Goal: Task Accomplishment & Management: Complete application form

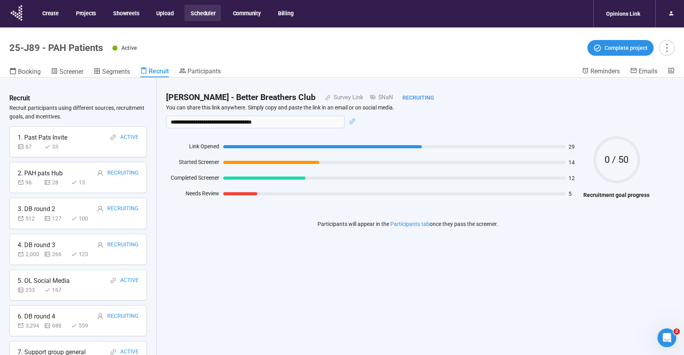
click at [202, 11] on button "Scheduler" at bounding box center [203, 13] width 36 height 16
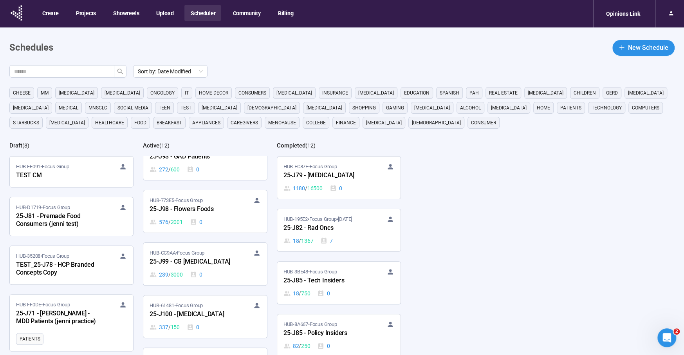
scroll to position [323, 0]
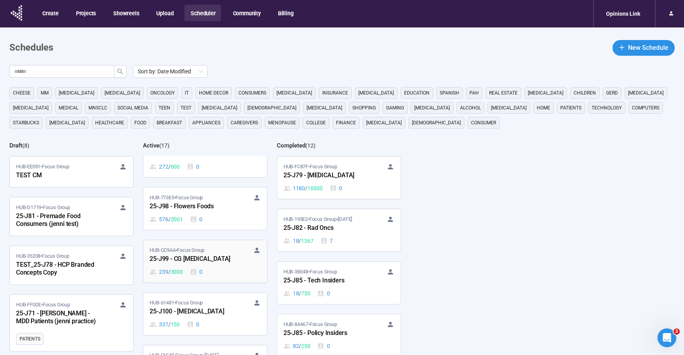
click at [201, 254] on div "25-J99 - CG [MEDICAL_DATA]" at bounding box center [193, 259] width 86 height 10
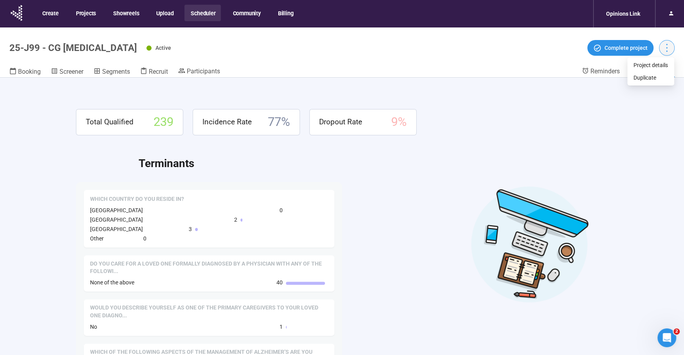
click at [664, 47] on icon "more" at bounding box center [667, 47] width 11 height 11
drag, startPoint x: 662, startPoint y: 64, endPoint x: 650, endPoint y: 67, distance: 12.5
click at [662, 64] on span "Project details" at bounding box center [651, 65] width 34 height 9
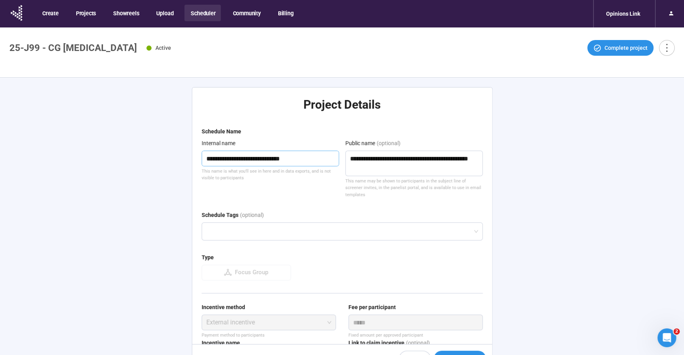
click at [291, 160] on textarea "**********" at bounding box center [271, 158] width 138 height 16
drag, startPoint x: 291, startPoint y: 160, endPoint x: 295, endPoint y: 153, distance: 7.7
click at [292, 158] on textarea "**********" at bounding box center [271, 158] width 138 height 16
type textarea "**********"
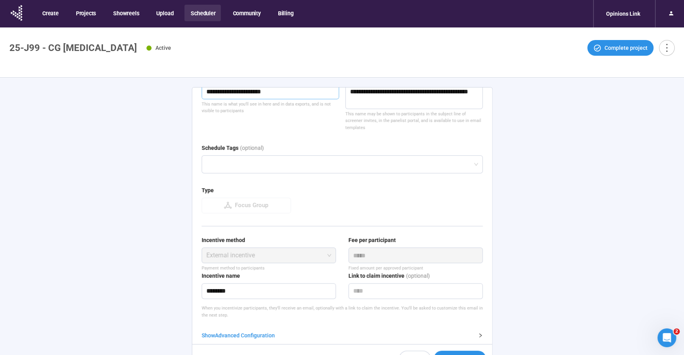
scroll to position [27, 0]
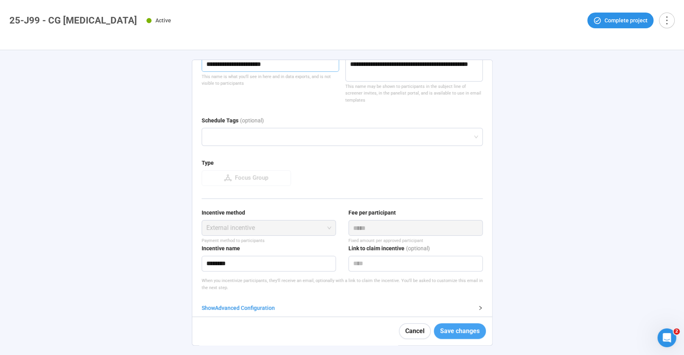
type textarea "**********"
click at [466, 333] on span "Save changes" at bounding box center [460, 331] width 40 height 10
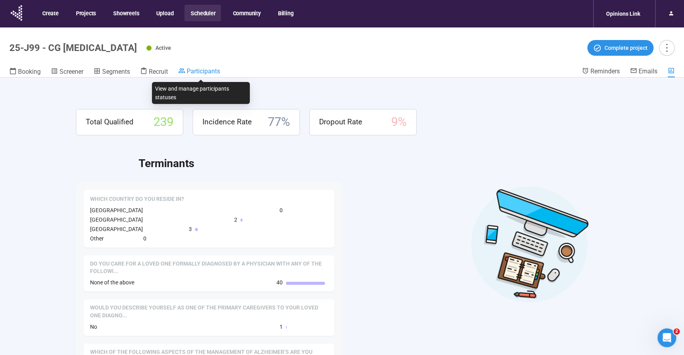
click at [205, 69] on span "Participants" at bounding box center [203, 70] width 33 height 7
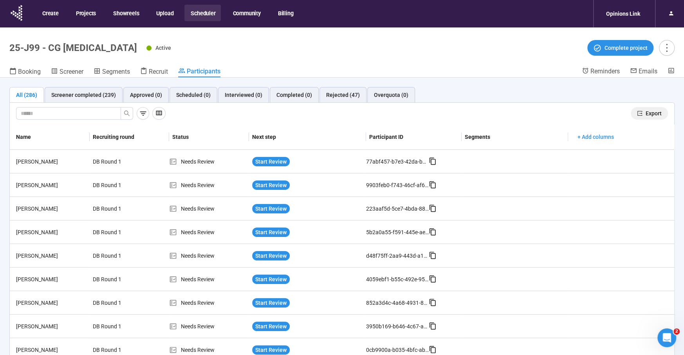
click at [661, 112] on span "Export" at bounding box center [654, 113] width 16 height 9
click at [193, 14] on button "Scheduler" at bounding box center [203, 13] width 36 height 16
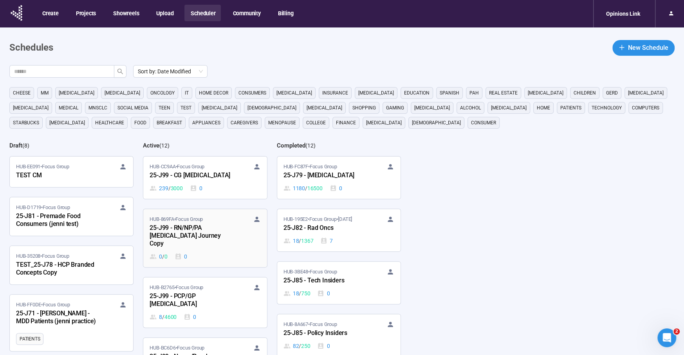
click at [189, 228] on div "25-J99 - RN/NP/PA [MEDICAL_DATA] Journey Copy" at bounding box center [193, 236] width 86 height 26
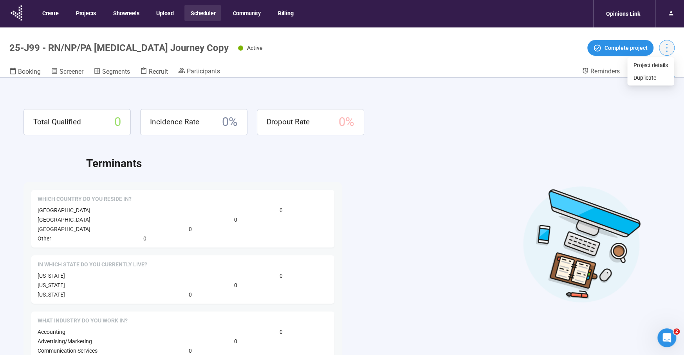
click at [670, 44] on icon "more" at bounding box center [667, 47] width 11 height 11
click at [670, 45] on icon "more" at bounding box center [667, 47] width 11 height 11
click at [663, 64] on span "Project details" at bounding box center [651, 65] width 34 height 9
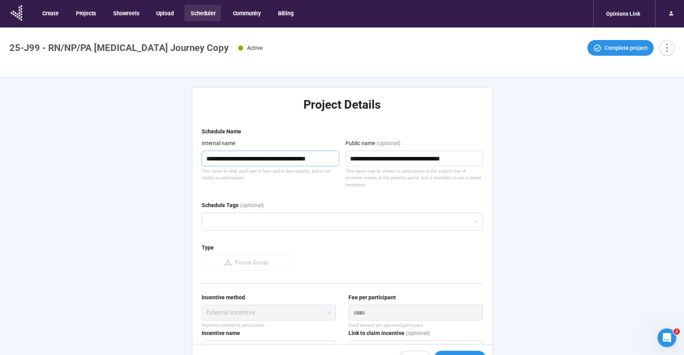
drag, startPoint x: 305, startPoint y: 159, endPoint x: 334, endPoint y: 161, distance: 29.0
click at [334, 161] on textarea "**********" at bounding box center [271, 158] width 138 height 16
type textarea "**********"
click at [583, 214] on div "**********" at bounding box center [342, 230] width 684 height 304
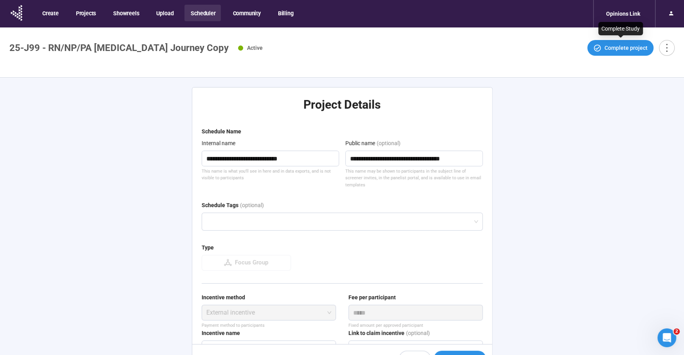
click at [156, 166] on div "**********" at bounding box center [342, 230] width 684 height 304
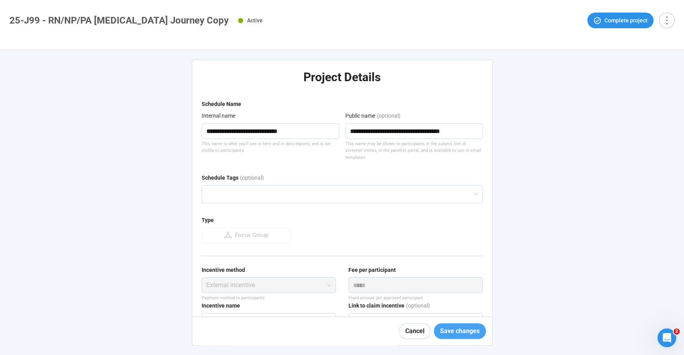
click at [463, 329] on span "Save changes" at bounding box center [460, 331] width 40 height 10
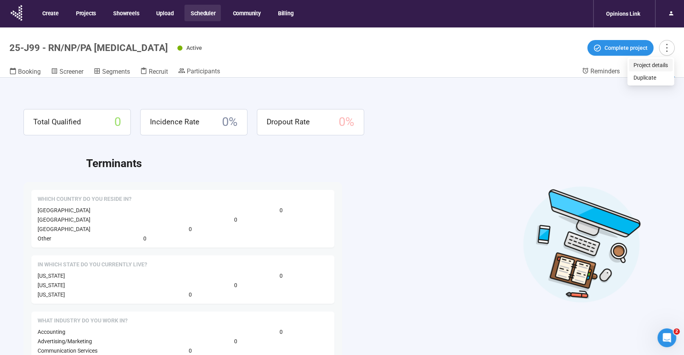
click at [648, 63] on span "Project details" at bounding box center [651, 65] width 34 height 9
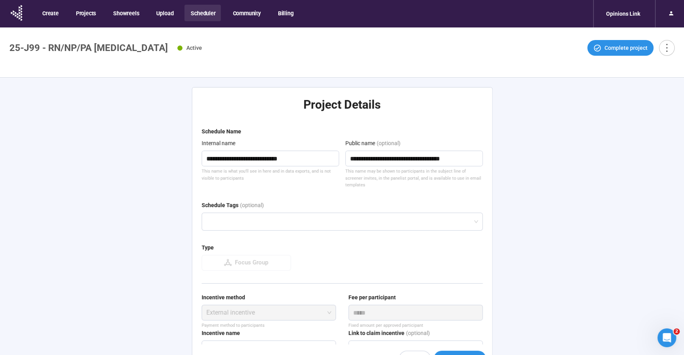
type textarea "**********"
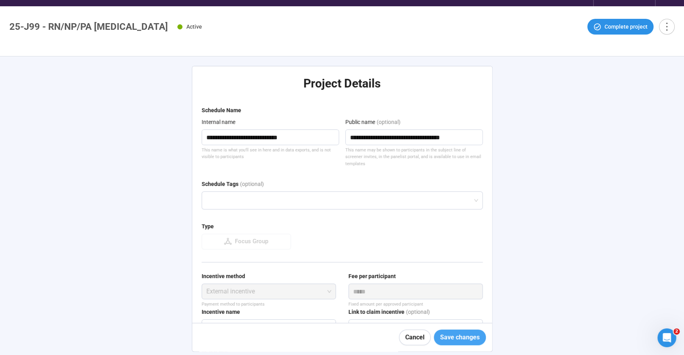
click at [462, 333] on span "Save changes" at bounding box center [460, 337] width 40 height 10
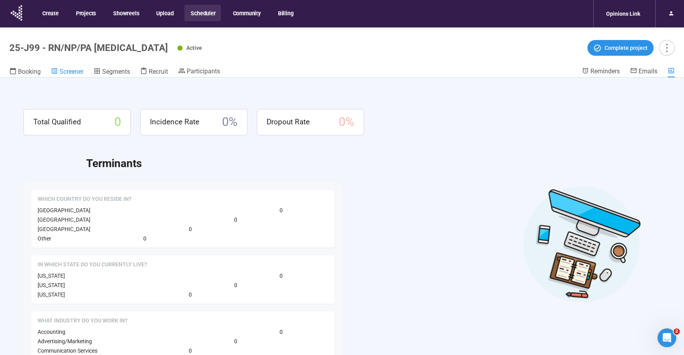
click at [73, 70] on span "Screener" at bounding box center [72, 71] width 24 height 7
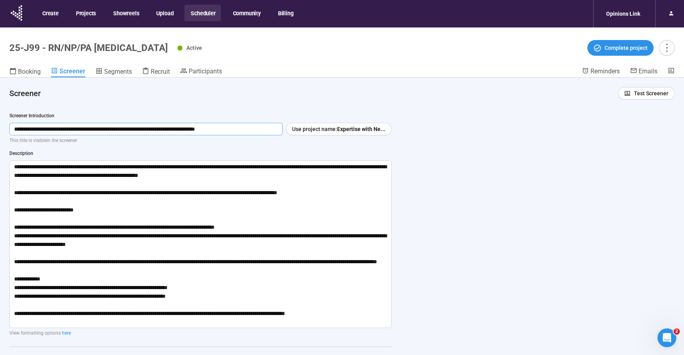
click at [104, 127] on input "**********" at bounding box center [145, 129] width 273 height 13
click at [103, 127] on input "**********" at bounding box center [145, 129] width 273 height 13
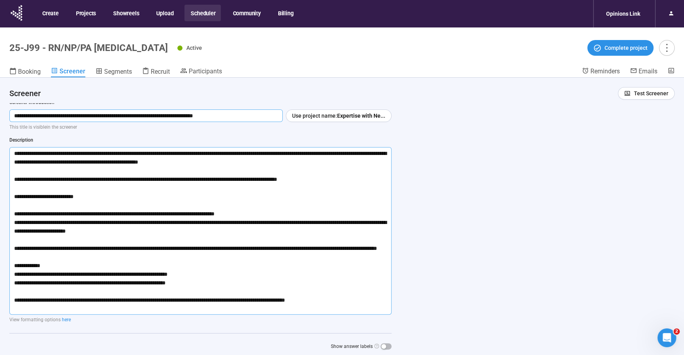
scroll to position [14, 0]
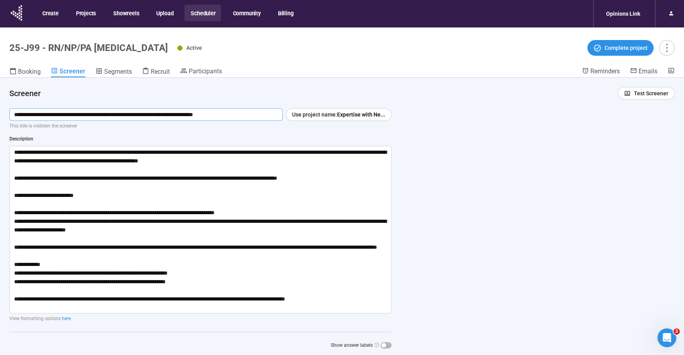
click at [254, 113] on input "**********" at bounding box center [145, 114] width 273 height 13
type input "**********"
click at [97, 152] on textarea at bounding box center [200, 229] width 382 height 167
click at [97, 180] on textarea at bounding box center [200, 229] width 382 height 167
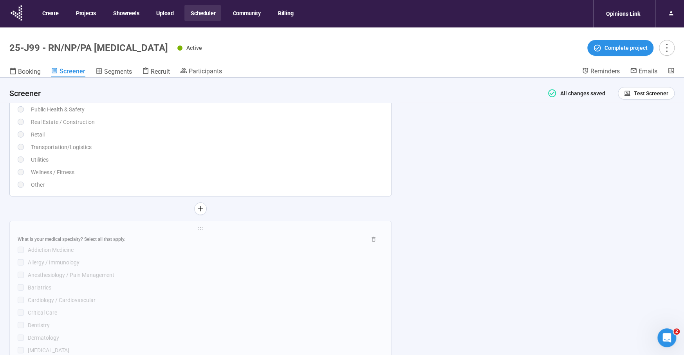
scroll to position [1651, 0]
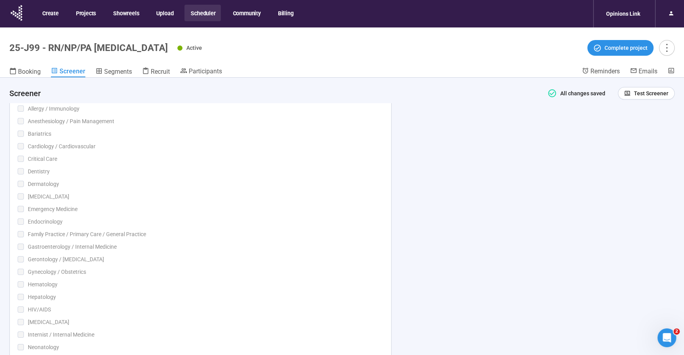
click at [186, 217] on div "What is your medical specialty? Select all that apply. Addiction Medicine Aller…" at bounding box center [201, 334] width 366 height 510
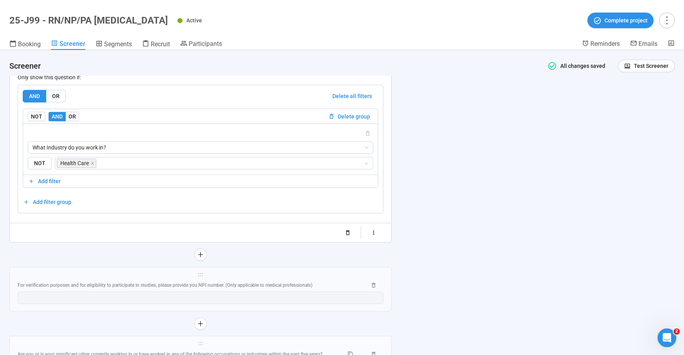
scroll to position [2532, 0]
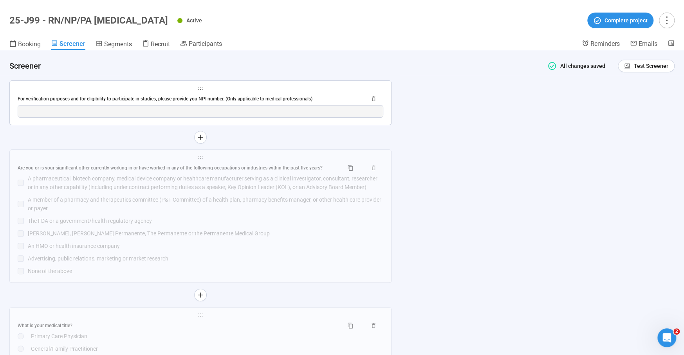
click at [171, 101] on div "For verification purposes and for eligibility to participate in studies, please…" at bounding box center [189, 98] width 343 height 7
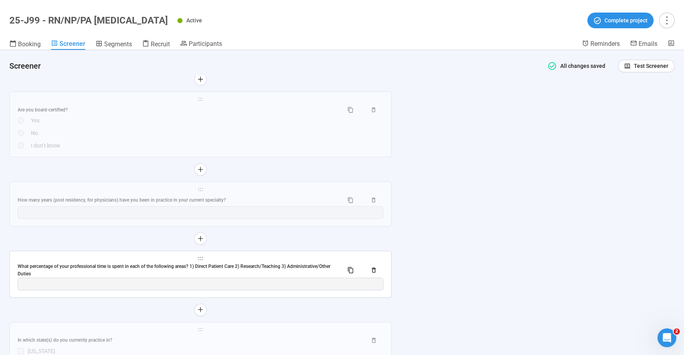
scroll to position [2688, 0]
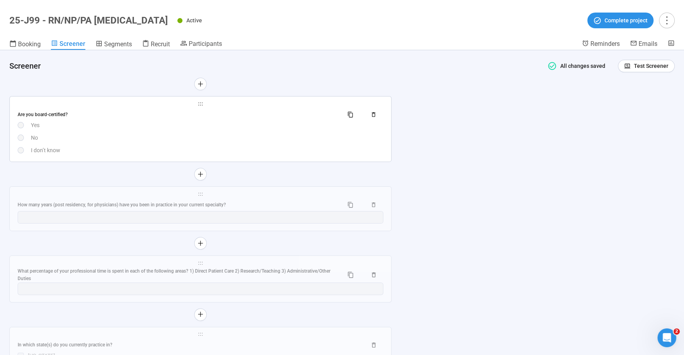
click at [131, 138] on div "Are you board-certified? Yes No I don’t know" at bounding box center [201, 131] width 366 height 46
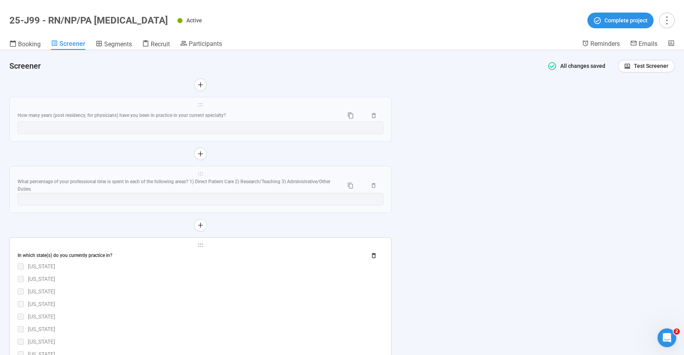
scroll to position [2833, 0]
click at [80, 118] on div "How many years (post residency, for physicians) have you been in practice in yo…" at bounding box center [178, 114] width 320 height 7
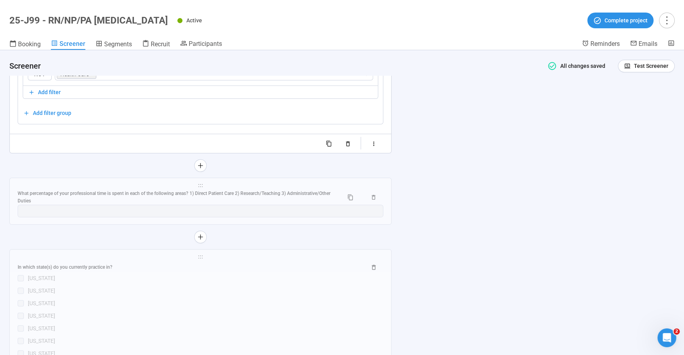
scroll to position [2805, 0]
click at [156, 195] on div "What percentage of your professional time is spent in each of the following are…" at bounding box center [178, 195] width 320 height 15
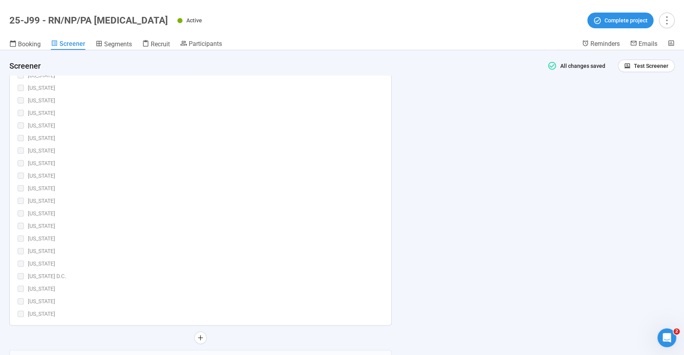
scroll to position [3538, 0]
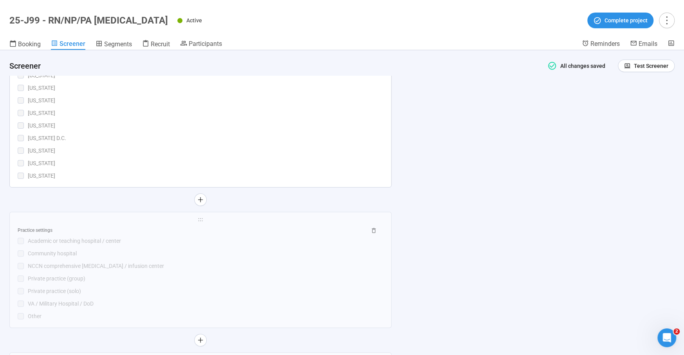
drag, startPoint x: 184, startPoint y: 164, endPoint x: 264, endPoint y: 293, distance: 151.7
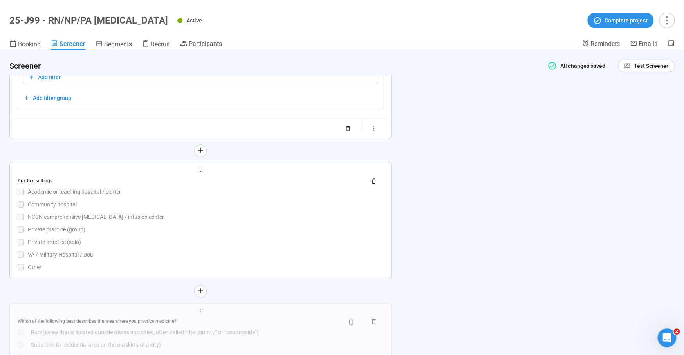
scroll to position [3828, 0]
click at [148, 233] on div "Private practice (group)" at bounding box center [206, 228] width 356 height 9
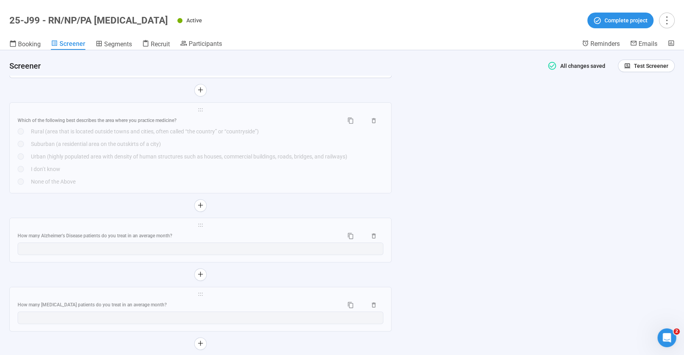
scroll to position [3784, 0]
click at [130, 180] on div "Which of the following best describes the area where you practice medicine? Rur…" at bounding box center [201, 148] width 366 height 71
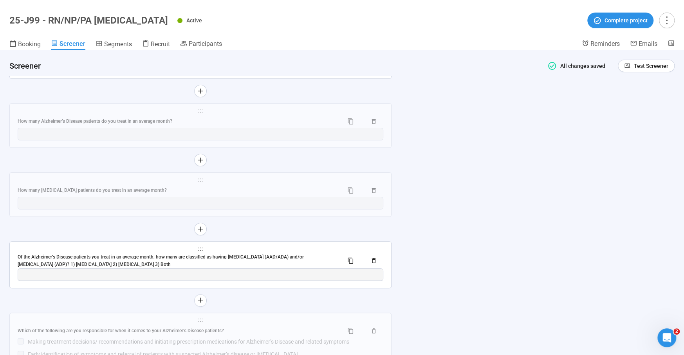
scroll to position [3946, 0]
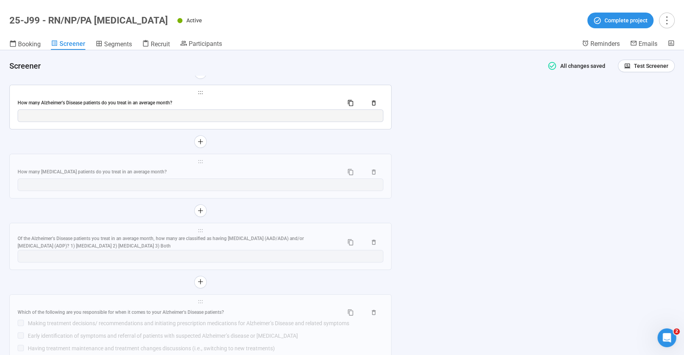
click at [100, 107] on div "How many Alzheimer’s Disease patients do you treat in an average month?" at bounding box center [178, 102] width 320 height 7
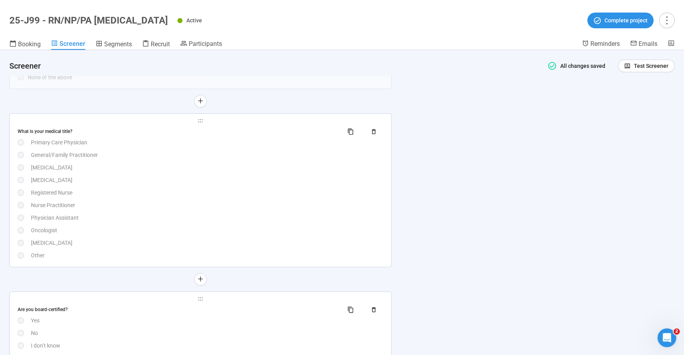
scroll to position [2217, 0]
click at [125, 196] on div "Registered Nurse" at bounding box center [207, 191] width 353 height 9
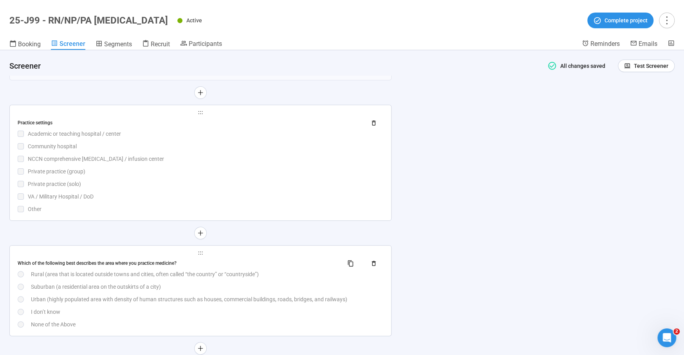
scroll to position [3706, 0]
click at [162, 186] on div "Private practice (solo)" at bounding box center [206, 181] width 356 height 9
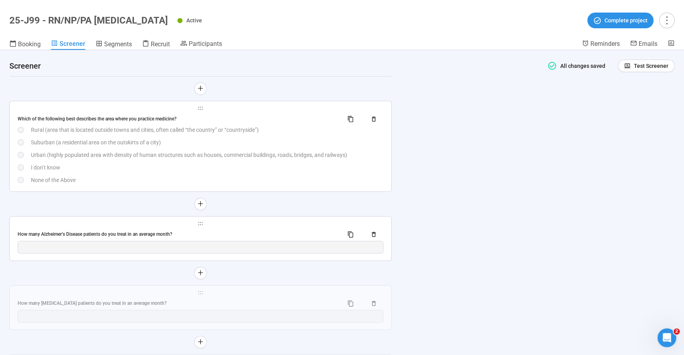
scroll to position [3785, 0]
click at [168, 183] on div "Which of the following best describes the area where you practice medicine? Rur…" at bounding box center [201, 146] width 366 height 71
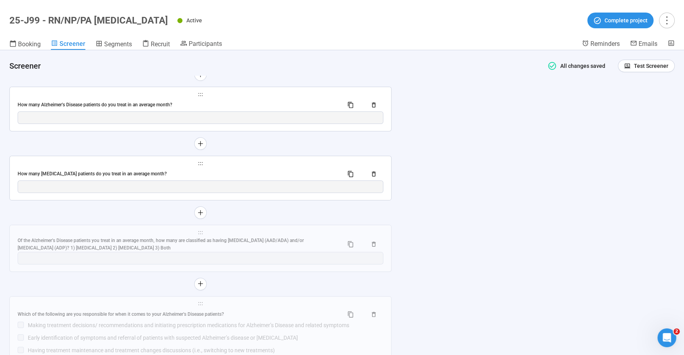
scroll to position [3945, 0]
drag, startPoint x: 179, startPoint y: 192, endPoint x: 166, endPoint y: 203, distance: 16.7
click at [179, 177] on div "How many [MEDICAL_DATA] patients do you treat in an average month?" at bounding box center [178, 172] width 320 height 7
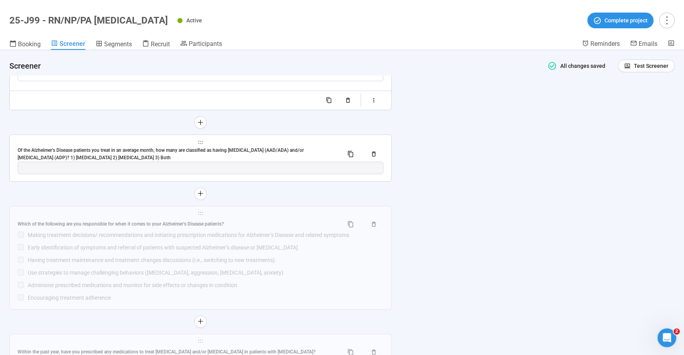
scroll to position [3951, 0]
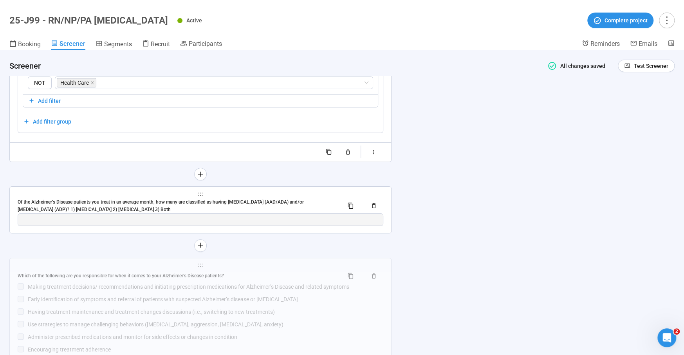
click at [117, 197] on span "holder" at bounding box center [201, 193] width 366 height 5
click at [203, 213] on div "Of the Alzheimer’s Disease patients you treat in an average month, how many are…" at bounding box center [178, 205] width 320 height 15
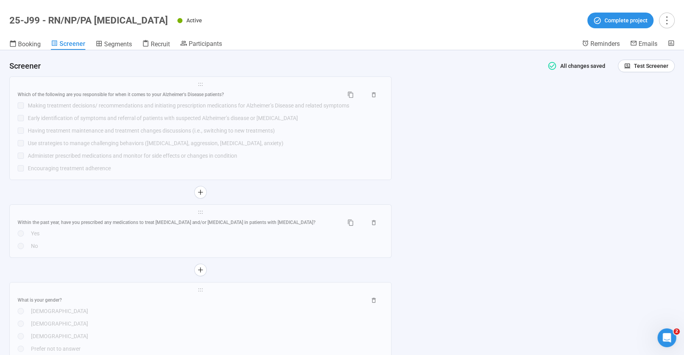
scroll to position [4139, 0]
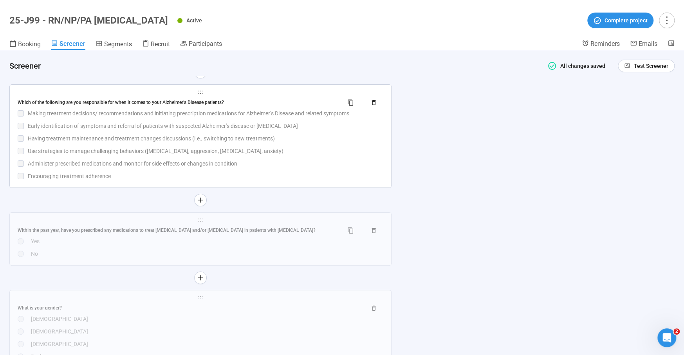
click at [94, 180] on div "Which of the following are you responsible for when it comes to your Alzheimer’…" at bounding box center [201, 138] width 366 height 84
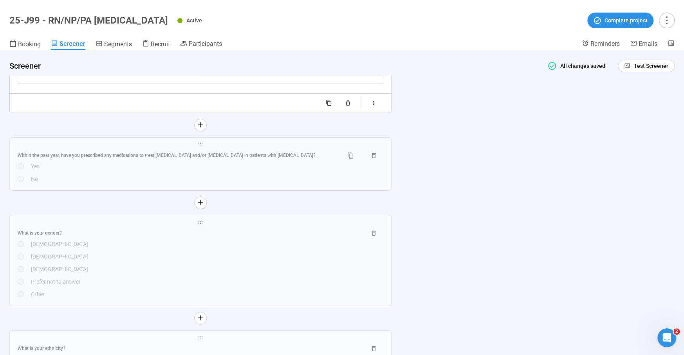
scroll to position [4237, 0]
click at [92, 170] on div "Yes" at bounding box center [207, 165] width 353 height 9
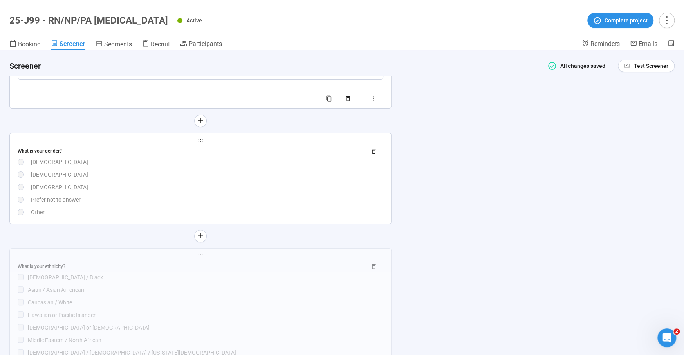
scroll to position [4324, 0]
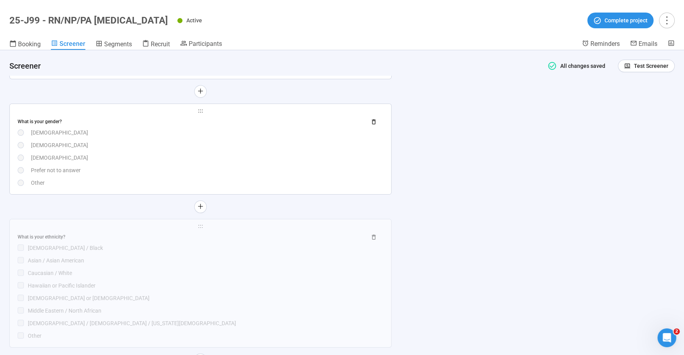
click at [107, 149] on div "[DEMOGRAPHIC_DATA]" at bounding box center [207, 145] width 353 height 9
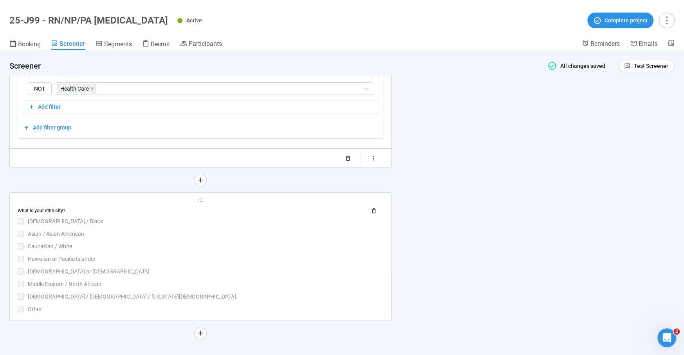
scroll to position [4358, 0]
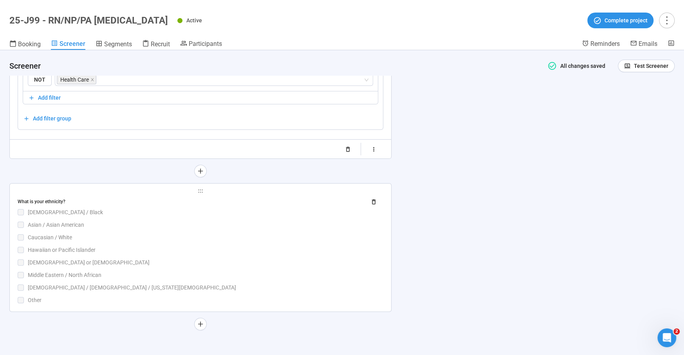
click at [96, 223] on div "Asian / Asian American" at bounding box center [206, 224] width 356 height 9
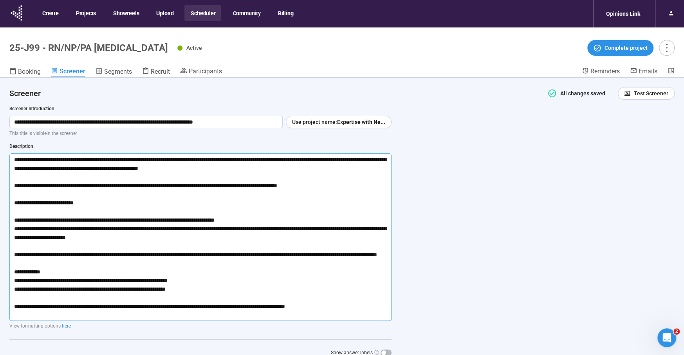
scroll to position [0, 0]
